Goal: Task Accomplishment & Management: Manage account settings

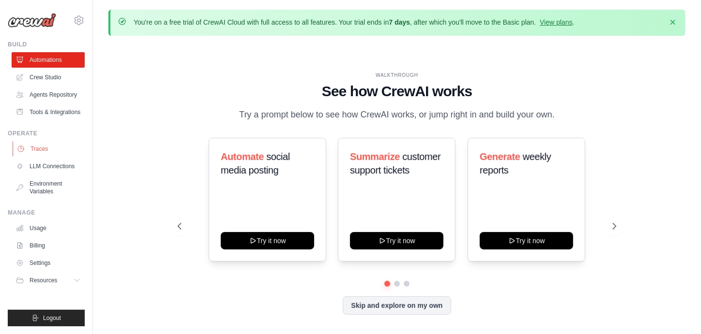
click at [46, 144] on link "Traces" at bounding box center [49, 148] width 73 height 15
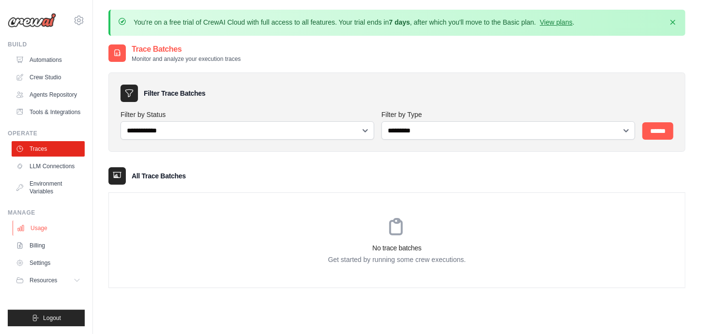
click at [45, 231] on link "Usage" at bounding box center [49, 228] width 73 height 15
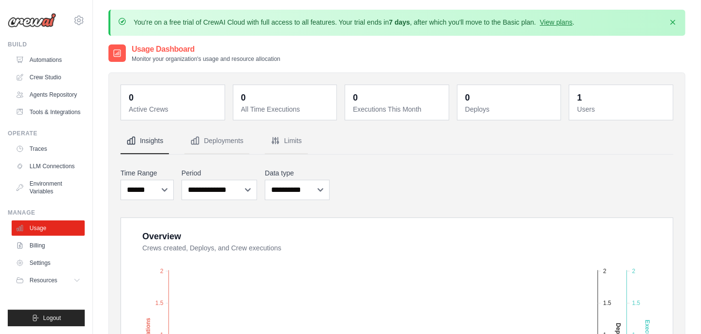
click at [85, 21] on div "[EMAIL_ADDRESS][DOMAIN_NAME] Settings Build Automations" at bounding box center [46, 167] width 93 height 334
click at [80, 21] on icon at bounding box center [78, 20] width 3 height 3
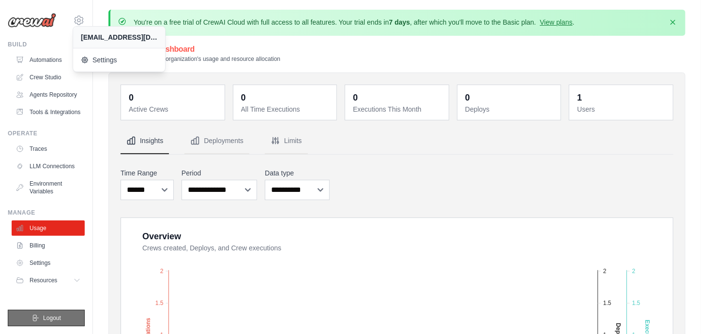
click at [68, 319] on button "Logout" at bounding box center [46, 318] width 77 height 16
